Goal: Task Accomplishment & Management: Manage account settings

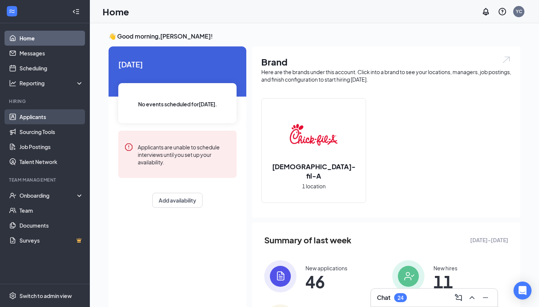
click at [54, 118] on link "Applicants" at bounding box center [51, 116] width 64 height 15
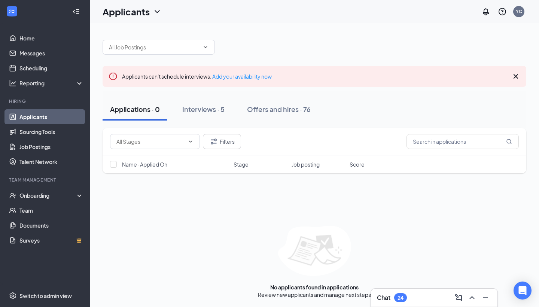
click at [517, 74] on icon "Cross" at bounding box center [515, 76] width 9 height 9
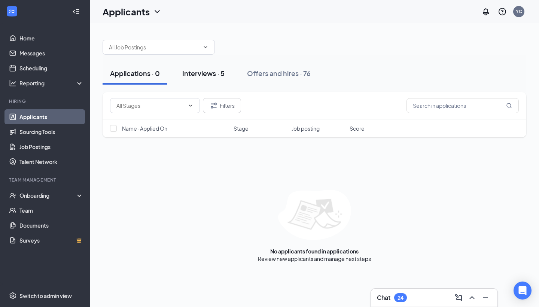
click at [216, 74] on div "Interviews · 5" at bounding box center [203, 73] width 42 height 9
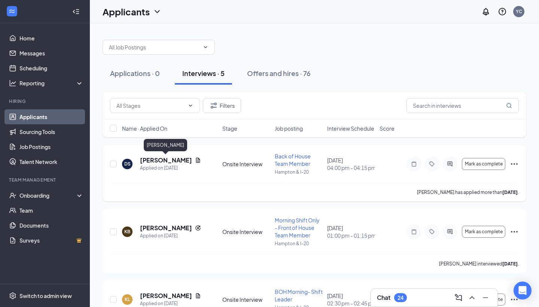
click at [180, 162] on h5 "[PERSON_NAME]" at bounding box center [166, 160] width 52 height 8
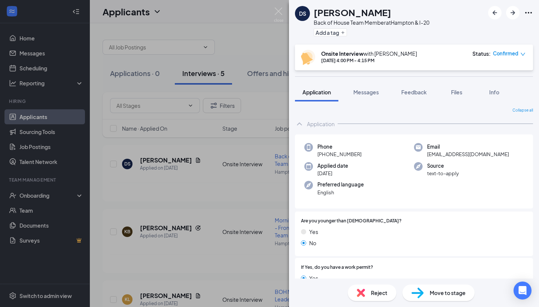
click at [323, 15] on h1 "[PERSON_NAME]" at bounding box center [352, 12] width 77 height 13
copy h1 "[PERSON_NAME]"
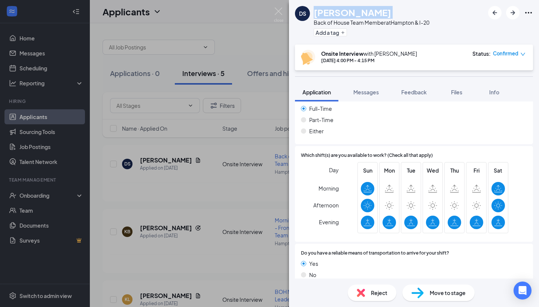
scroll to position [503, 0]
click at [362, 16] on h1 "[PERSON_NAME]" at bounding box center [352, 12] width 77 height 13
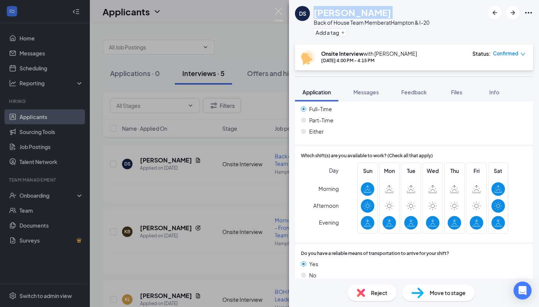
click at [362, 16] on h1 "[PERSON_NAME]" at bounding box center [352, 12] width 77 height 13
click at [418, 18] on div "[PERSON_NAME]" at bounding box center [372, 12] width 116 height 13
click at [360, 11] on h1 "[PERSON_NAME]" at bounding box center [352, 12] width 77 height 13
click at [396, 8] on div "[PERSON_NAME]" at bounding box center [372, 12] width 116 height 13
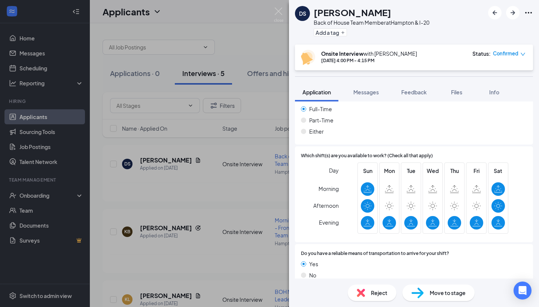
click at [396, 13] on div "[PERSON_NAME]" at bounding box center [372, 12] width 116 height 13
click at [396, 12] on div "[PERSON_NAME]" at bounding box center [372, 12] width 116 height 13
click at [279, 12] on img at bounding box center [278, 14] width 9 height 15
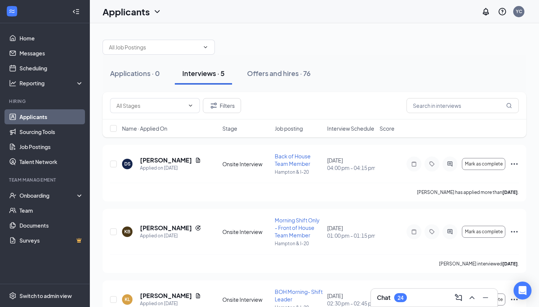
click at [279, 12] on div "Applicants YC" at bounding box center [314, 11] width 449 height 23
click at [144, 66] on button "Applications · 0" at bounding box center [135, 73] width 65 height 22
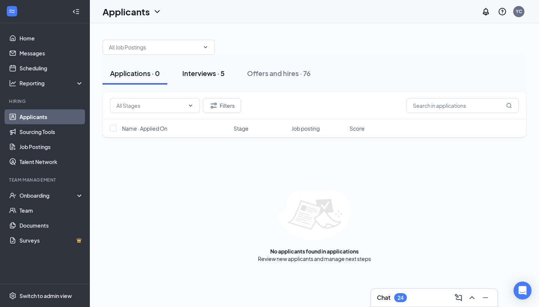
click at [202, 68] on button "Interviews · 5" at bounding box center [203, 73] width 57 height 22
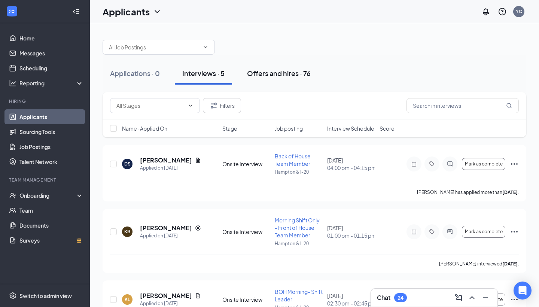
click at [277, 72] on div "Offers and hires · 76" at bounding box center [279, 73] width 64 height 9
